Goal: Find specific page/section: Find specific page/section

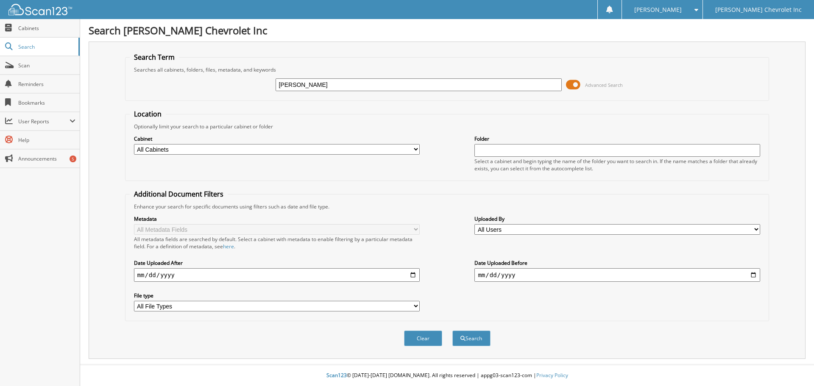
type input "[PERSON_NAME]"
click at [569, 84] on span at bounding box center [573, 84] width 14 height 13
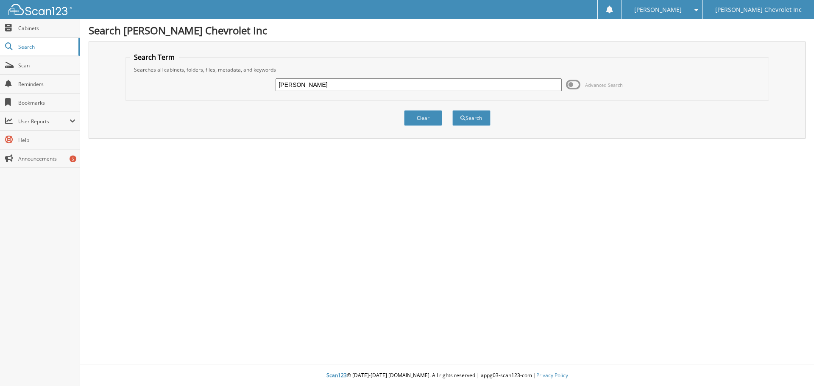
click at [575, 85] on span at bounding box center [573, 84] width 14 height 13
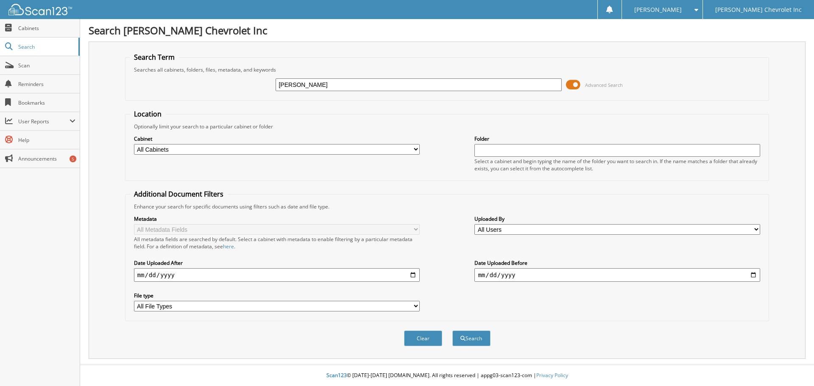
click at [414, 151] on select "All Cabinets ACCOUNTS PAYABLE AUDIT AUTOMATE SERVICE RO CAR DEALS CDK SERVICE R…" at bounding box center [277, 149] width 286 height 11
select select "19507"
click at [134, 144] on select "All Cabinets ACCOUNTS PAYABLE AUDIT AUTOMATE SERVICE RO CAR DEALS CDK SERVICE R…" at bounding box center [277, 149] width 286 height 11
click at [472, 332] on button "Search" at bounding box center [471, 339] width 38 height 16
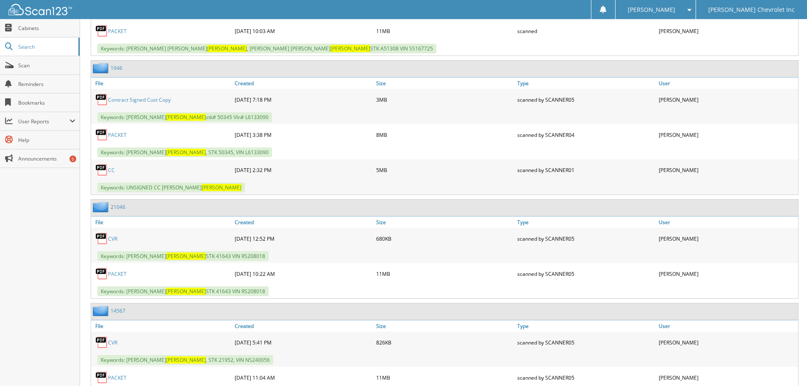
scroll to position [517, 0]
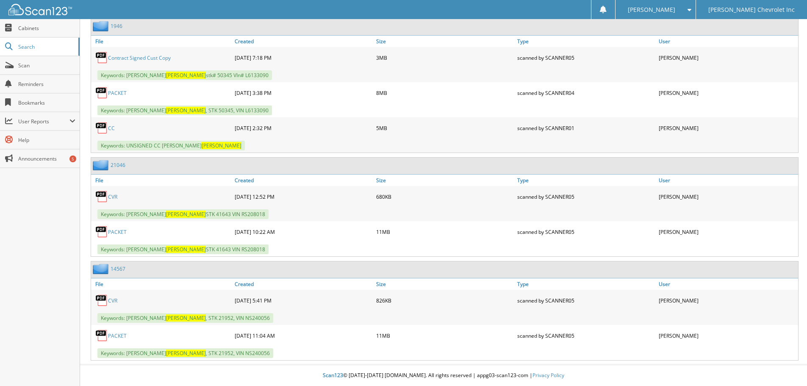
click at [120, 335] on link "PACKET" at bounding box center [117, 335] width 19 height 7
